Goal: Check status: Check status

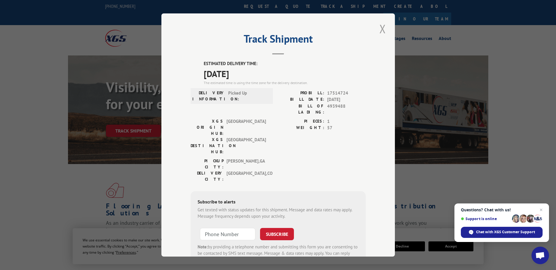
click at [380, 25] on button "Close modal" at bounding box center [383, 29] width 10 height 16
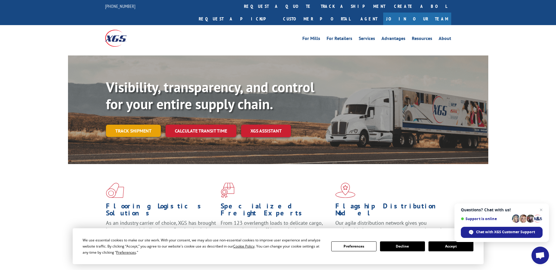
click at [142, 125] on link "Track shipment" at bounding box center [133, 131] width 55 height 12
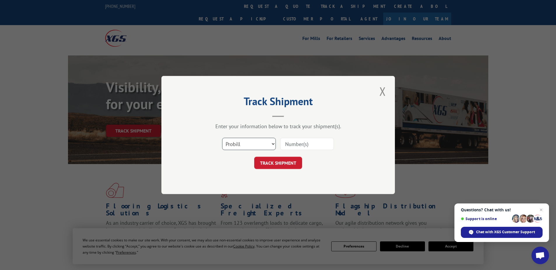
click at [235, 145] on select "Select category... Probill BOL PO" at bounding box center [249, 144] width 54 height 12
select select "po"
click at [222, 138] on select "Select category... Probill BOL PO" at bounding box center [249, 144] width 54 height 12
click at [292, 144] on input at bounding box center [307, 144] width 54 height 12
paste input "16538865"
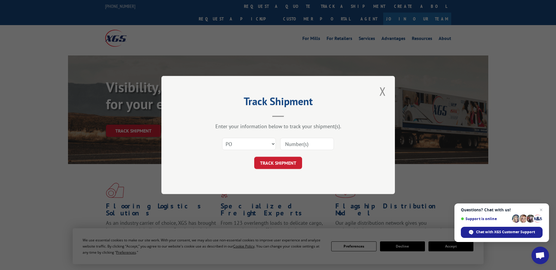
type input "16538865"
click button "TRACK SHIPMENT" at bounding box center [278, 163] width 48 height 12
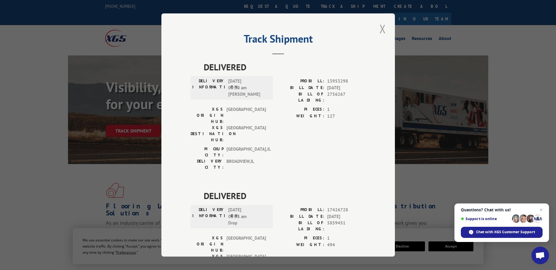
click at [380, 30] on button "Close modal" at bounding box center [383, 29] width 10 height 16
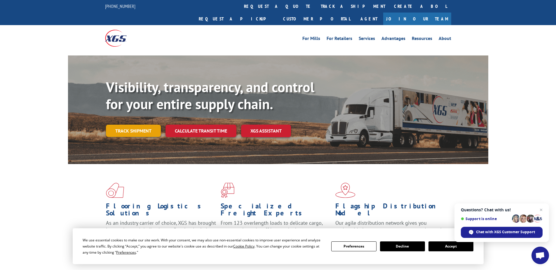
click at [149, 125] on link "Track shipment" at bounding box center [133, 131] width 55 height 12
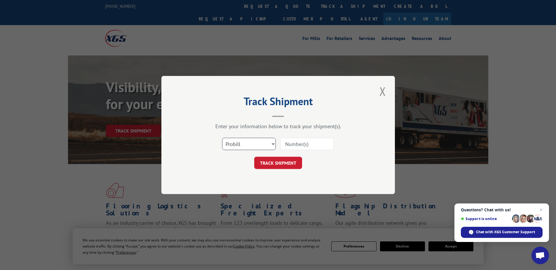
click at [245, 144] on select "Select category... Probill BOL PO" at bounding box center [249, 144] width 54 height 12
select select "po"
click at [222, 138] on select "Select category... Probill BOL PO" at bounding box center [249, 144] width 54 height 12
click at [296, 145] on input at bounding box center [307, 144] width 54 height 12
paste input "19545039"
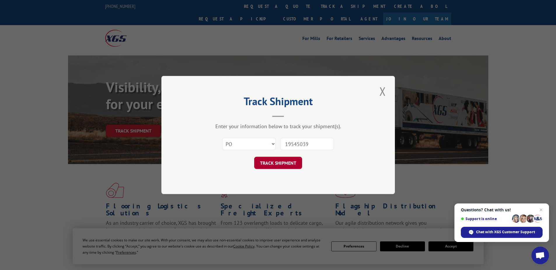
type input "19545039"
click at [284, 163] on button "TRACK SHIPMENT" at bounding box center [278, 163] width 48 height 12
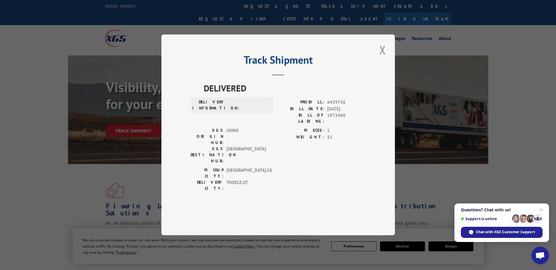
drag, startPoint x: 383, startPoint y: 66, endPoint x: 378, endPoint y: 66, distance: 5.0
click at [383, 58] on button "Close modal" at bounding box center [383, 50] width 10 height 16
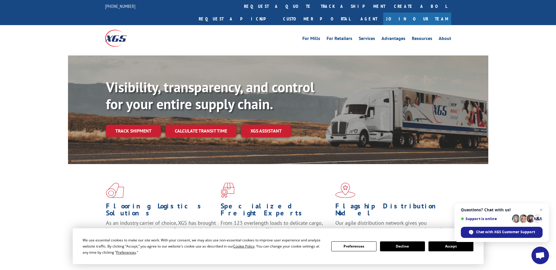
click at [126, 125] on link "Track shipment" at bounding box center [133, 131] width 55 height 12
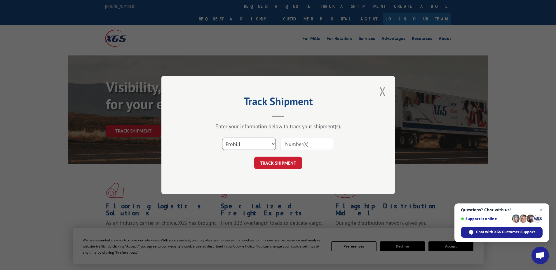
drag, startPoint x: 246, startPoint y: 144, endPoint x: 246, endPoint y: 150, distance: 5.8
click at [246, 144] on select "Select category... Probill BOL PO" at bounding box center [249, 144] width 54 height 12
select select "po"
click at [222, 138] on select "Select category... Probill BOL PO" at bounding box center [249, 144] width 54 height 12
click at [283, 145] on input at bounding box center [307, 144] width 54 height 12
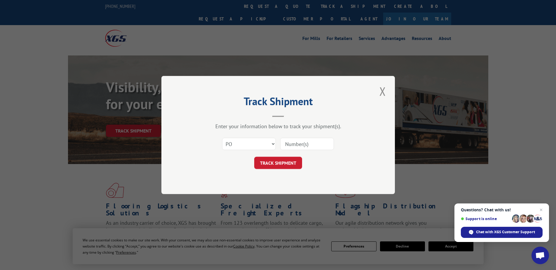
paste input "02529934"
type input "02529934"
click at [289, 167] on button "TRACK SHIPMENT" at bounding box center [278, 163] width 48 height 12
